Goal: Navigation & Orientation: Find specific page/section

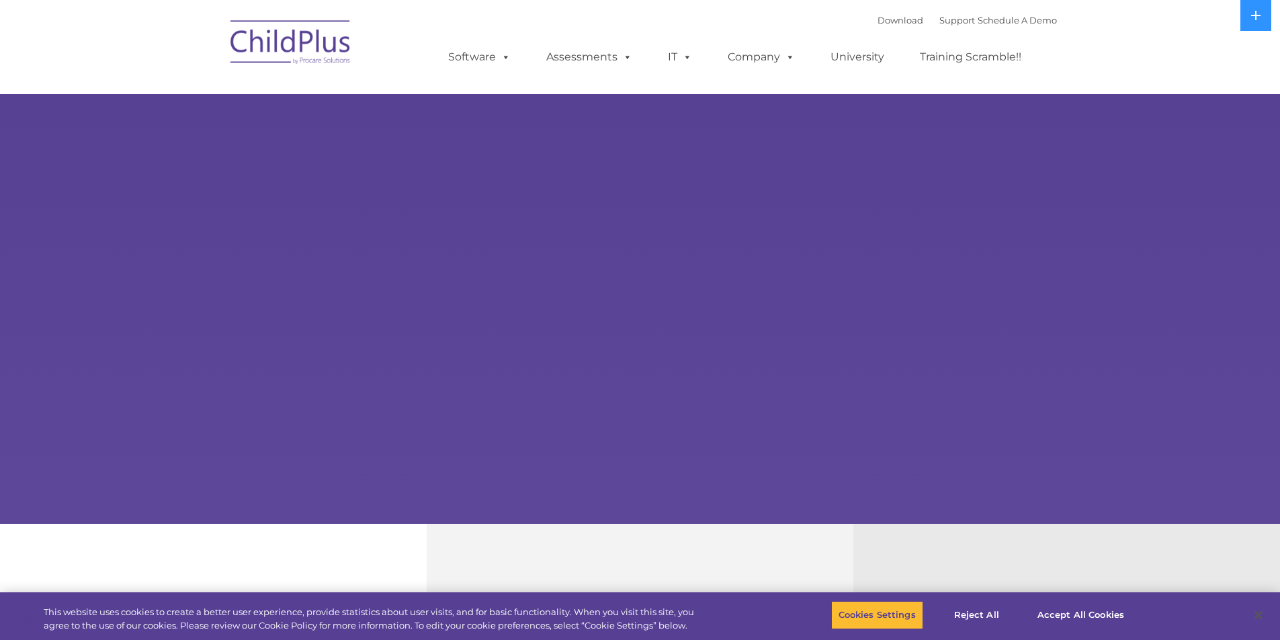
select select "MEDIUM"
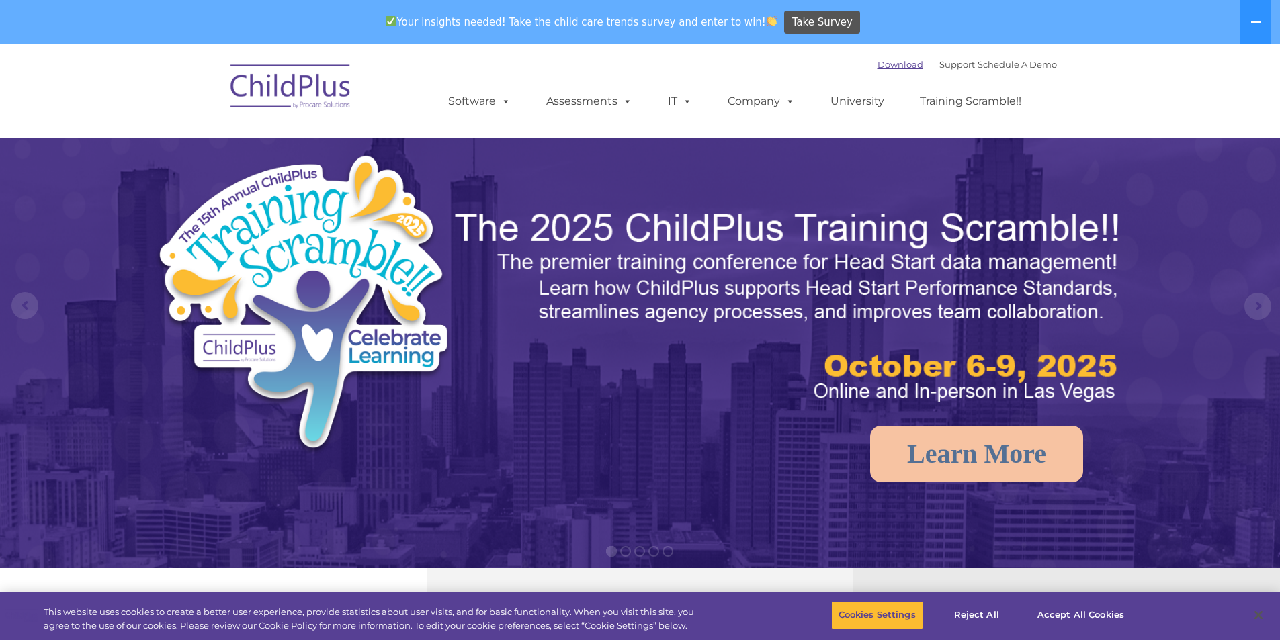
click at [893, 64] on link "Download" at bounding box center [900, 64] width 46 height 11
drag, startPoint x: 1270, startPoint y: 0, endPoint x: 660, endPoint y: 187, distance: 637.5
click at [660, 187] on img at bounding box center [640, 446] width 1280 height 805
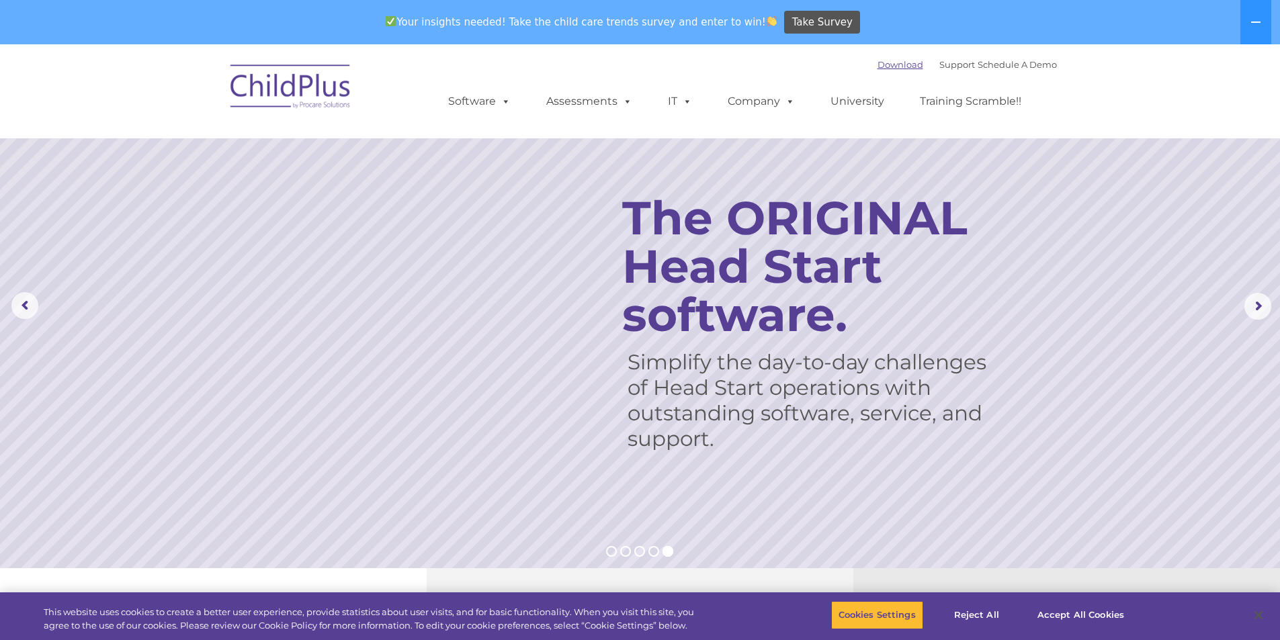
click at [900, 67] on link "Download" at bounding box center [900, 64] width 46 height 11
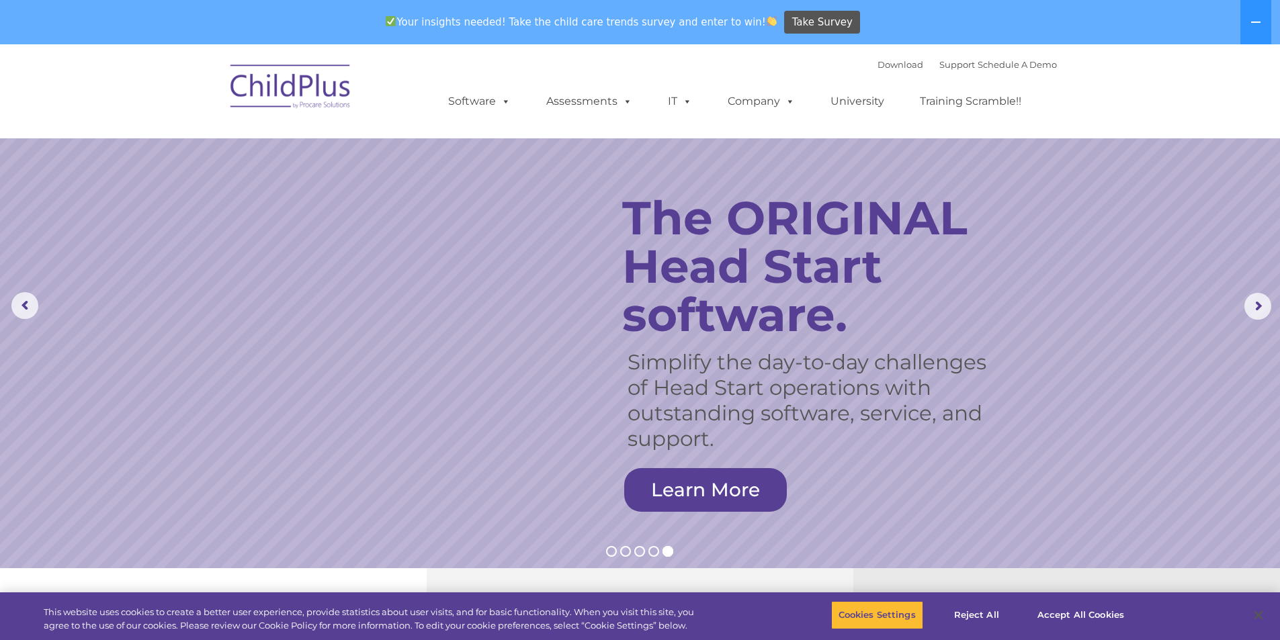
click at [269, 88] on img at bounding box center [291, 88] width 134 height 67
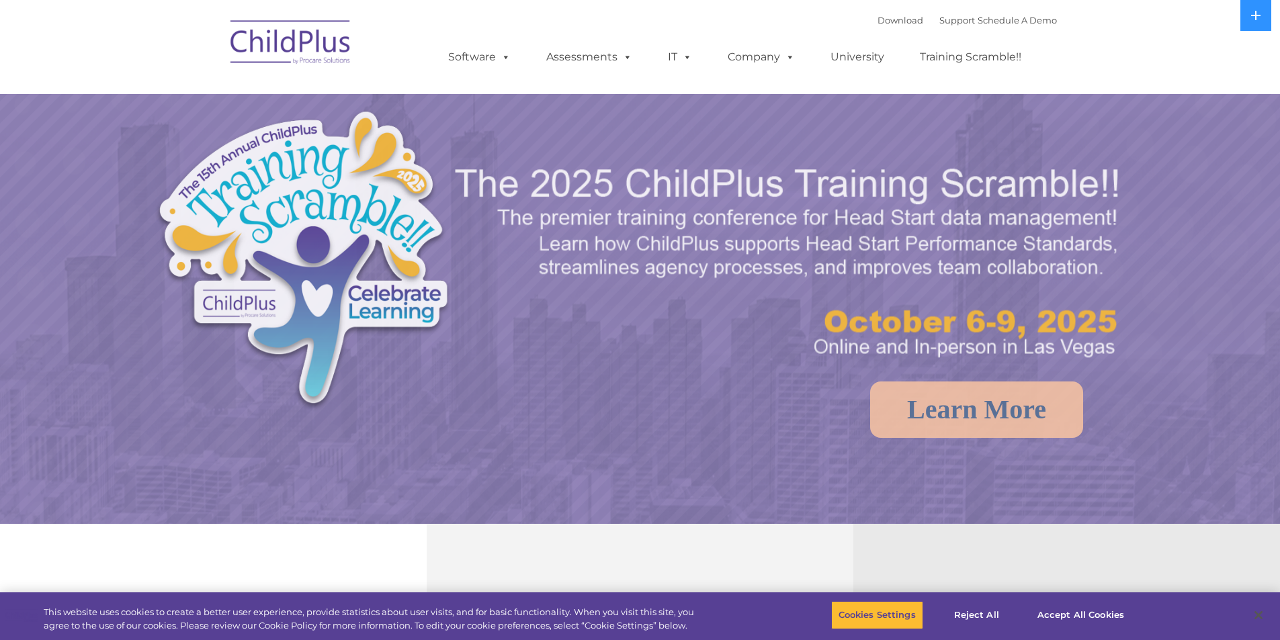
select select "MEDIUM"
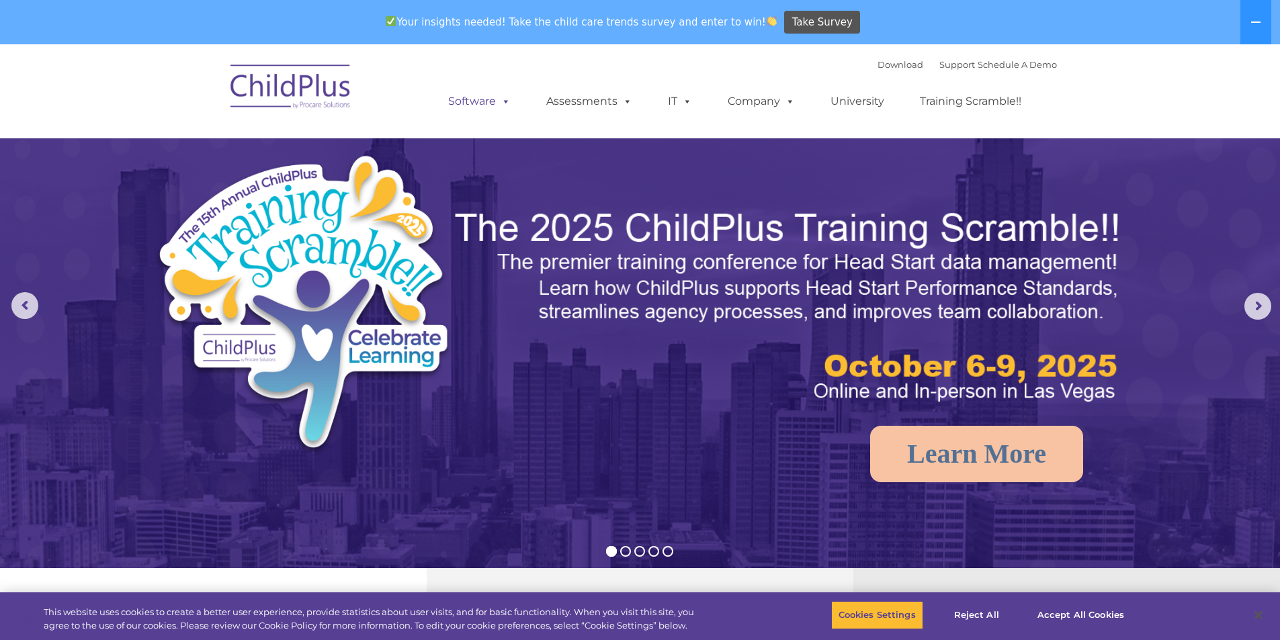
click at [498, 101] on span at bounding box center [503, 101] width 15 height 13
click at [506, 106] on span at bounding box center [503, 101] width 15 height 13
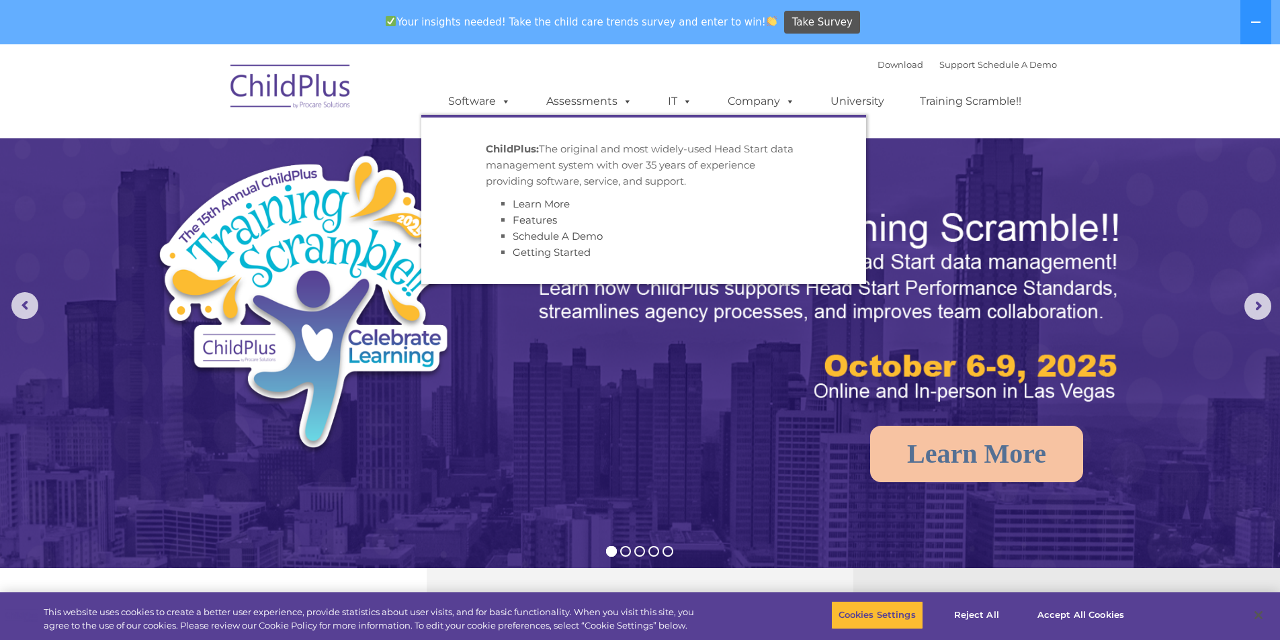
click at [519, 142] on p "ChildPlus: The original and most widely-used Head Start data management system …" at bounding box center [644, 165] width 316 height 48
click at [520, 148] on strong "ChildPlus:" at bounding box center [512, 148] width 53 height 13
click at [513, 66] on div "Download Support | Schedule A Demo  MENU MENU Software ChildPlus: The original…" at bounding box center [738, 91] width 635 height 74
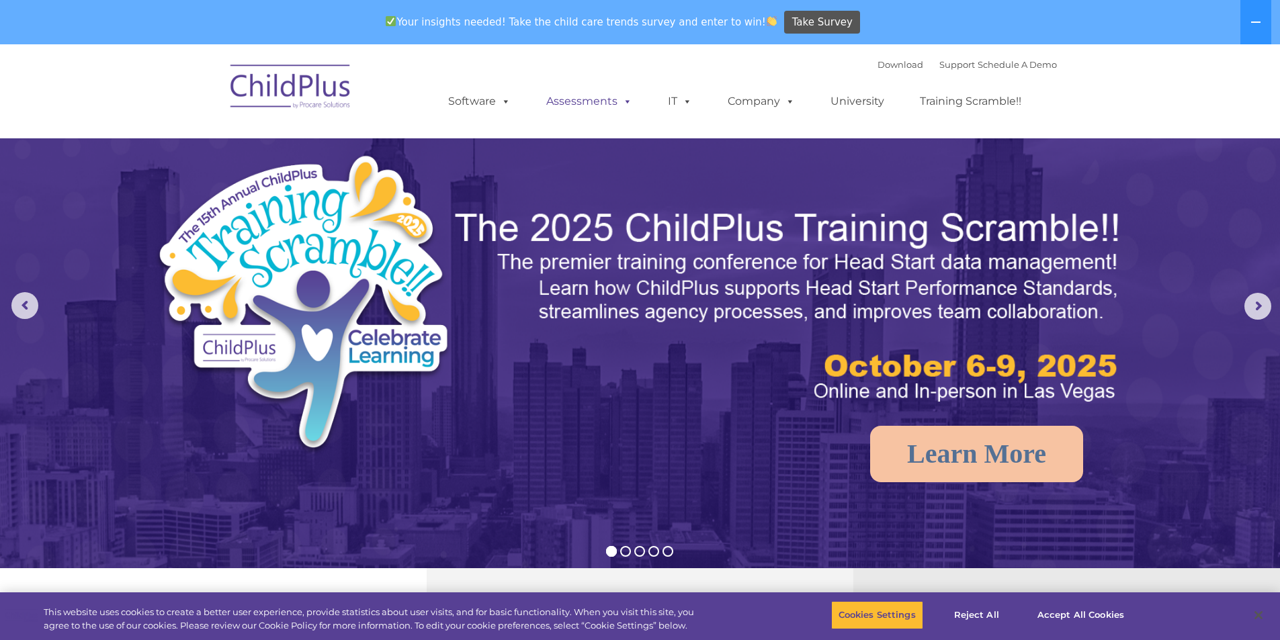
click at [602, 97] on link "Assessments" at bounding box center [589, 101] width 113 height 27
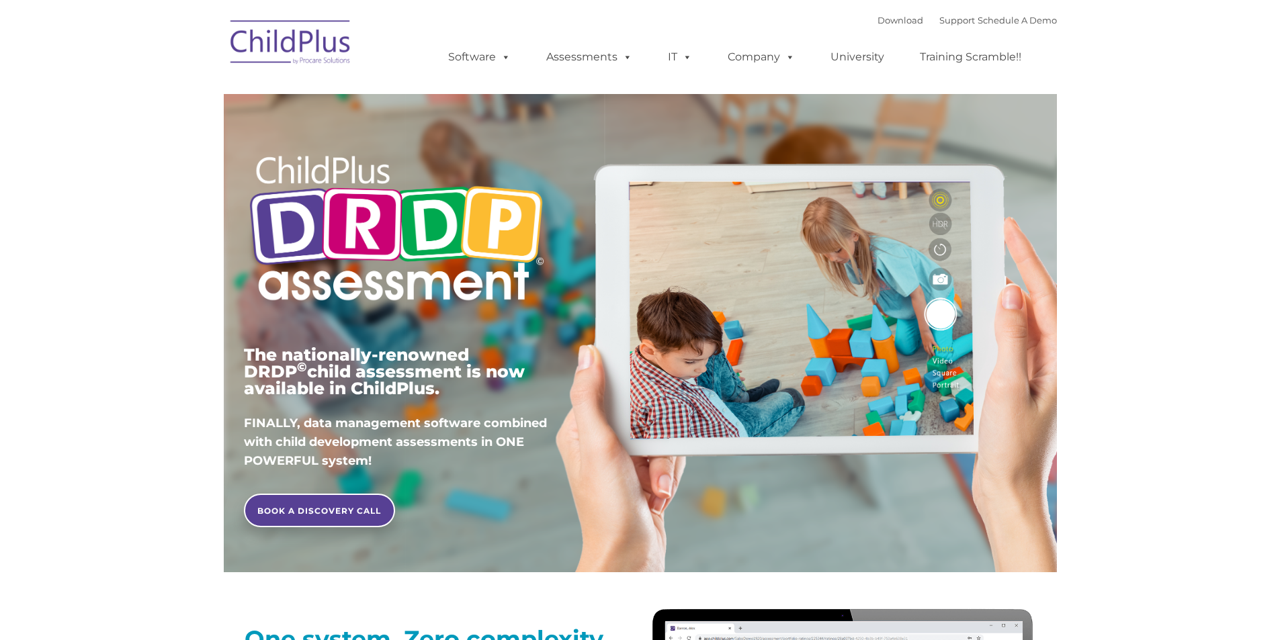
type input ""
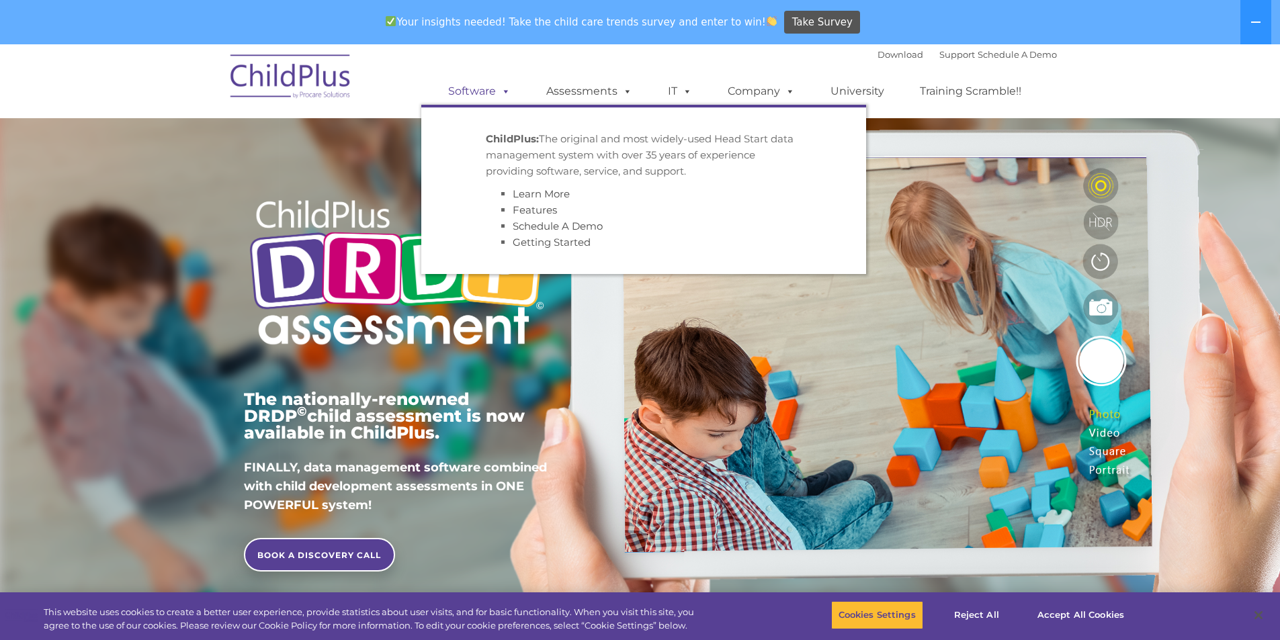
click at [493, 92] on link "Software" at bounding box center [479, 91] width 89 height 27
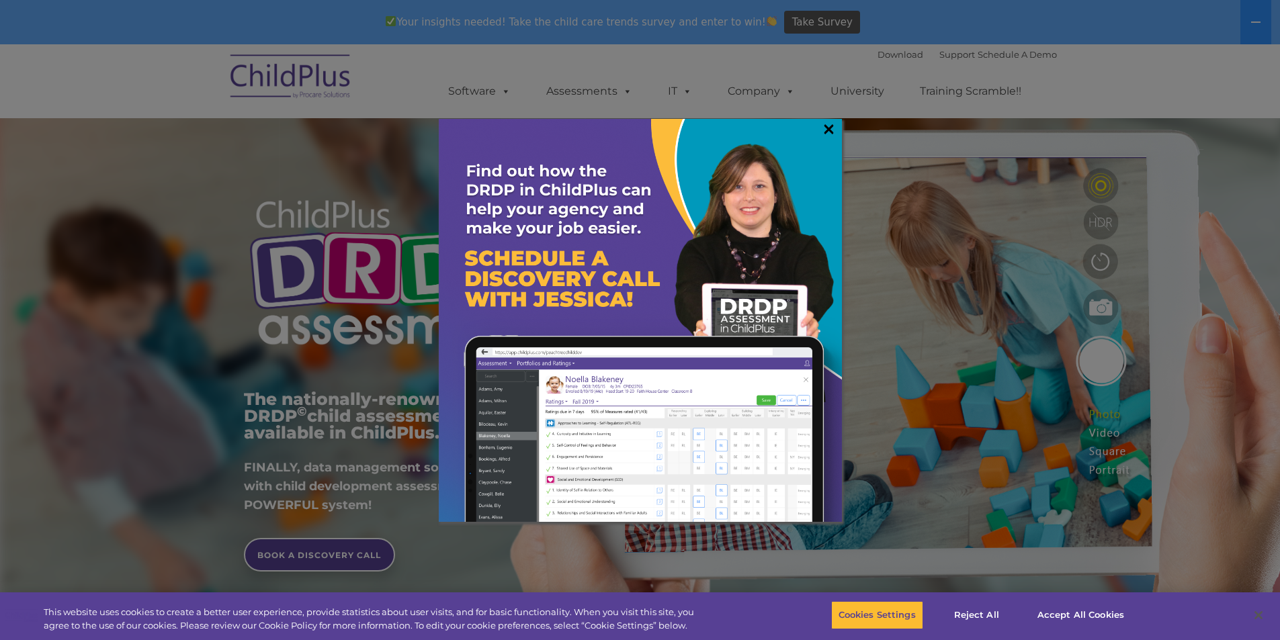
click at [831, 126] on link "×" at bounding box center [828, 128] width 15 height 13
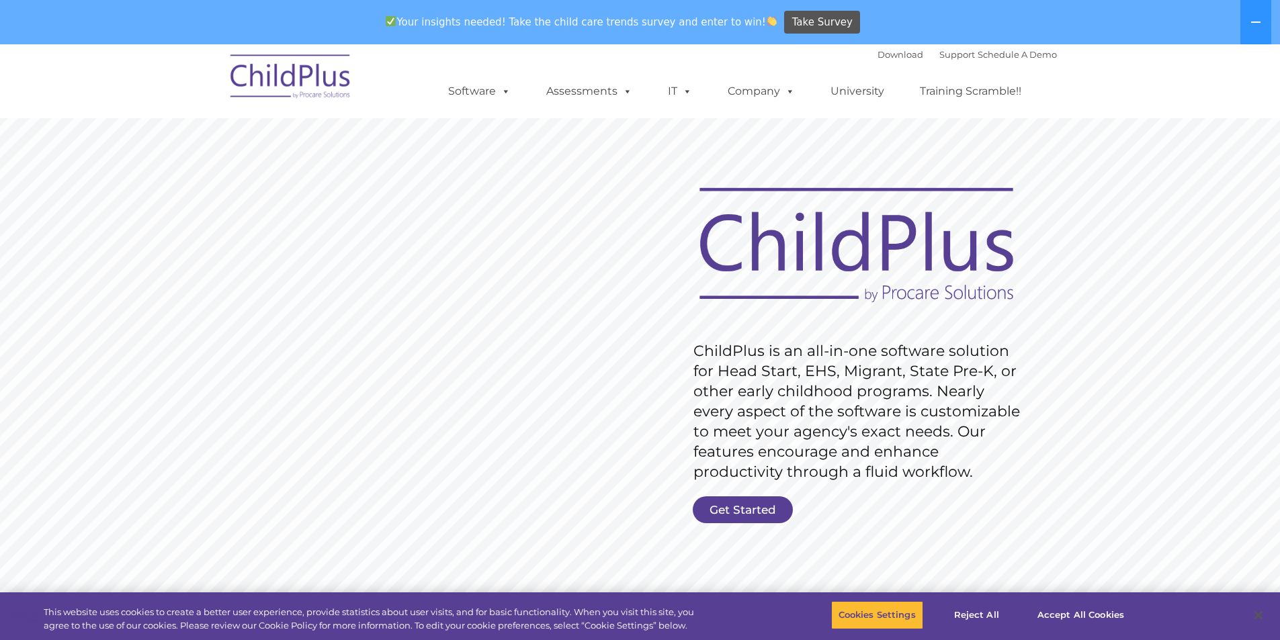
click at [758, 497] on link "Get Started" at bounding box center [743, 509] width 100 height 27
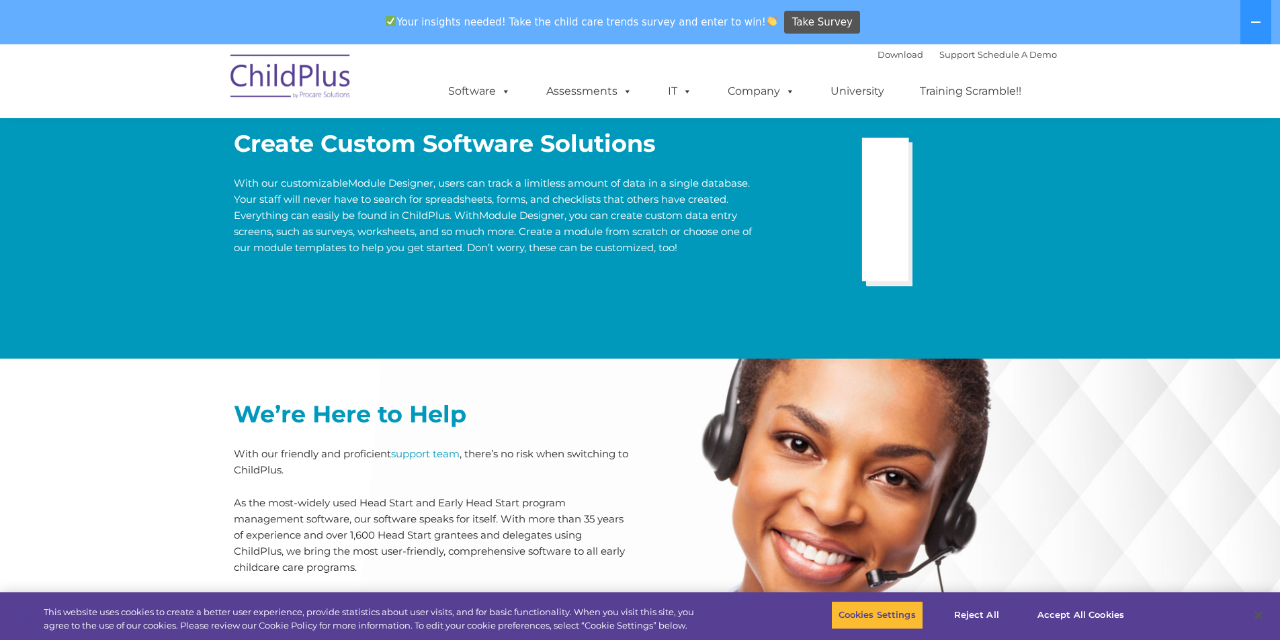
scroll to position [2715, 0]
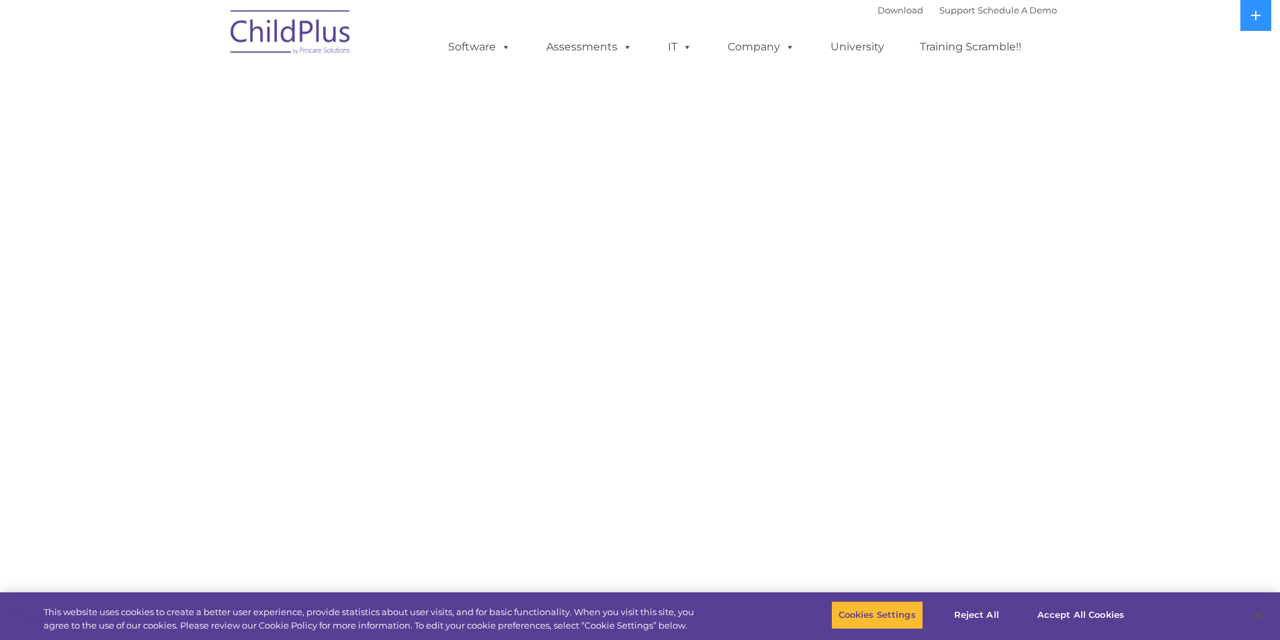
select select "MEDIUM"
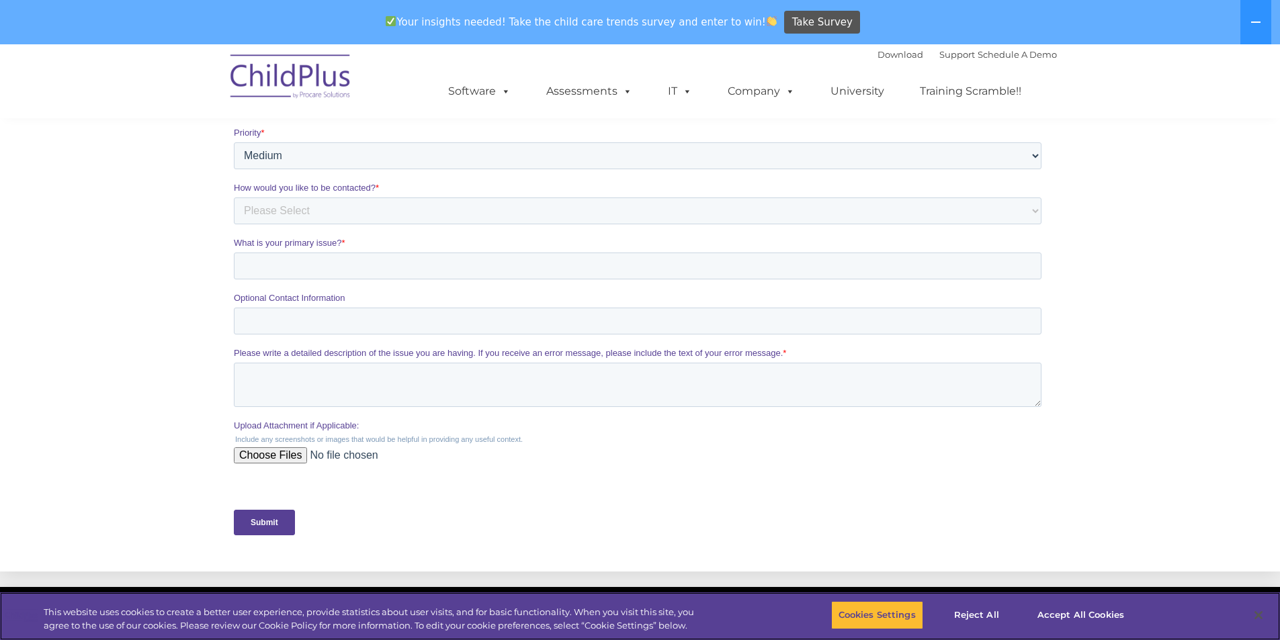
scroll to position [337, 0]
